Goal: Navigation & Orientation: Find specific page/section

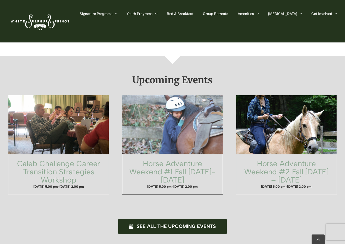
scroll to position [299, 0]
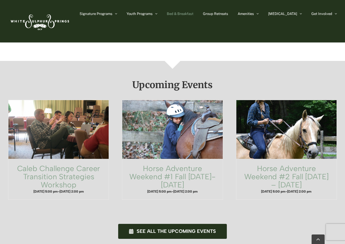
click at [194, 14] on span "Bed & Breakfast" at bounding box center [180, 14] width 27 height 4
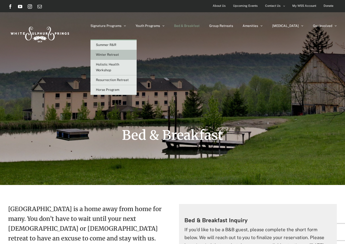
click at [119, 54] on span "Winter Retreat" at bounding box center [107, 55] width 23 height 4
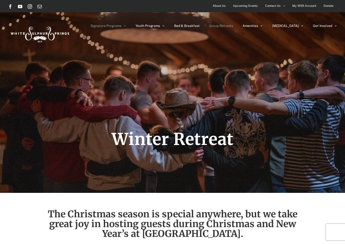
click at [233, 26] on span "Group Retreats" at bounding box center [221, 25] width 24 height 3
